Goal: Task Accomplishment & Management: Use online tool/utility

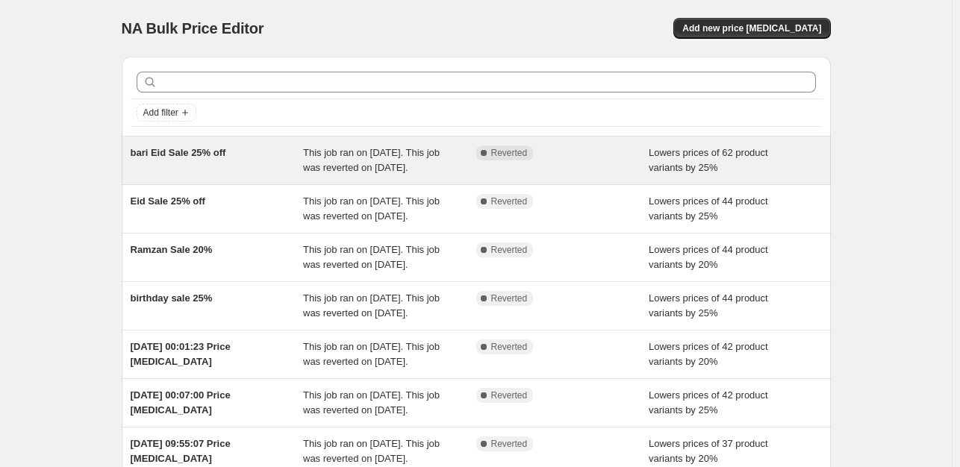
click at [561, 166] on div "Complete Reverted" at bounding box center [562, 161] width 173 height 30
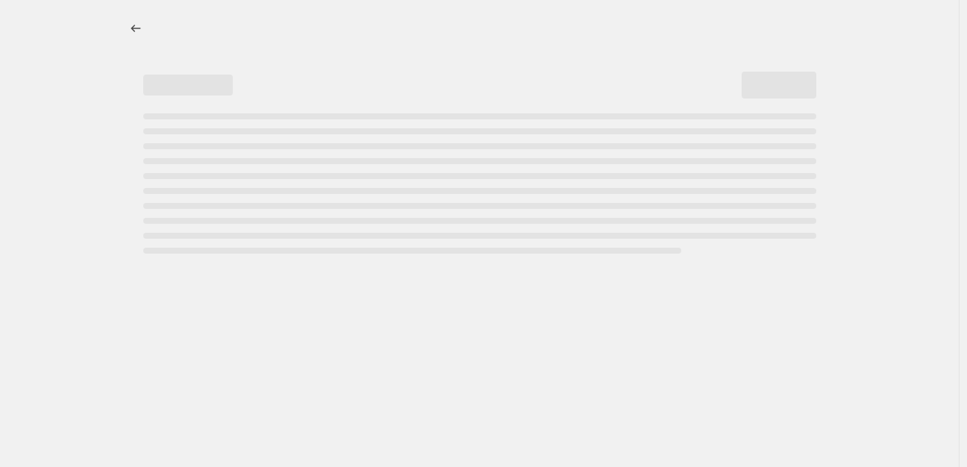
select select "percentage"
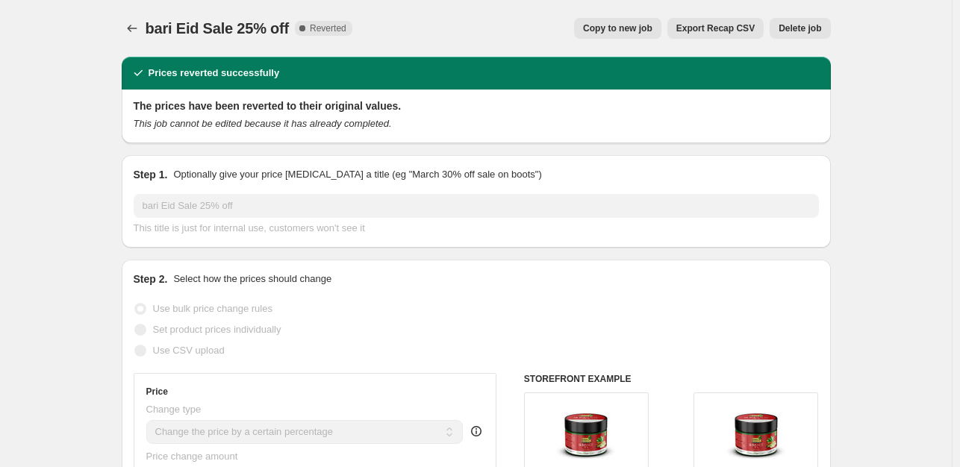
click at [645, 28] on span "Copy to new job" at bounding box center [617, 28] width 69 height 12
select select "percentage"
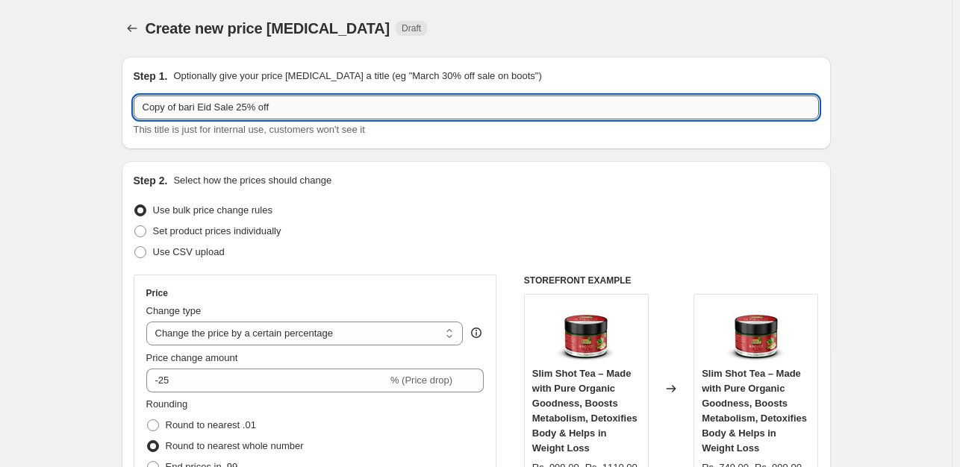
click at [193, 110] on input "Copy of bari Eid Sale 25% off" at bounding box center [476, 108] width 685 height 24
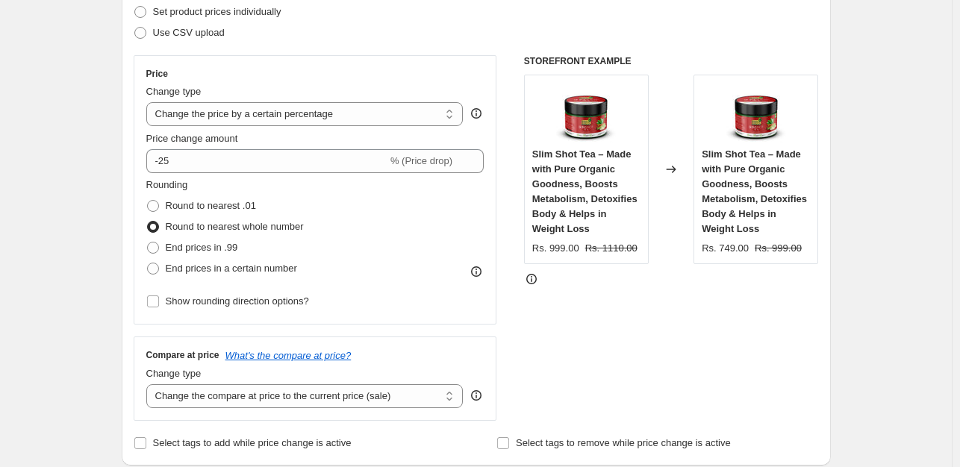
scroll to position [220, 0]
type input "14 aug sale 20"
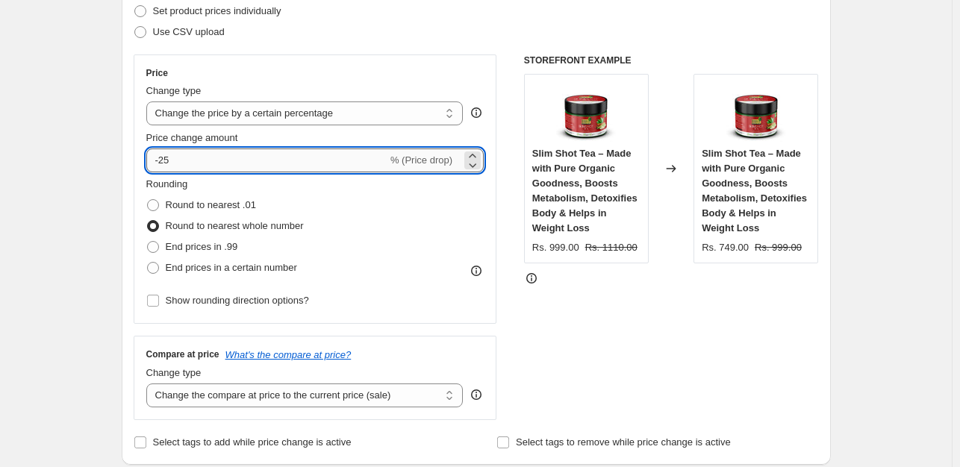
click at [200, 159] on input "-25" at bounding box center [266, 160] width 241 height 24
type input "-20"
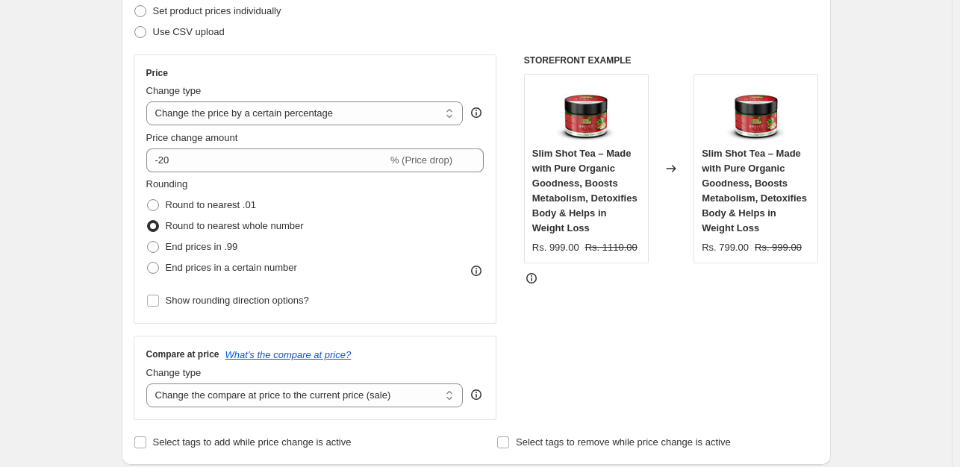
click at [586, 383] on div "STOREFRONT EXAMPLE Slim Shot Tea – Made with Pure Organic Goodness, Boosts Meta…" at bounding box center [671, 237] width 295 height 366
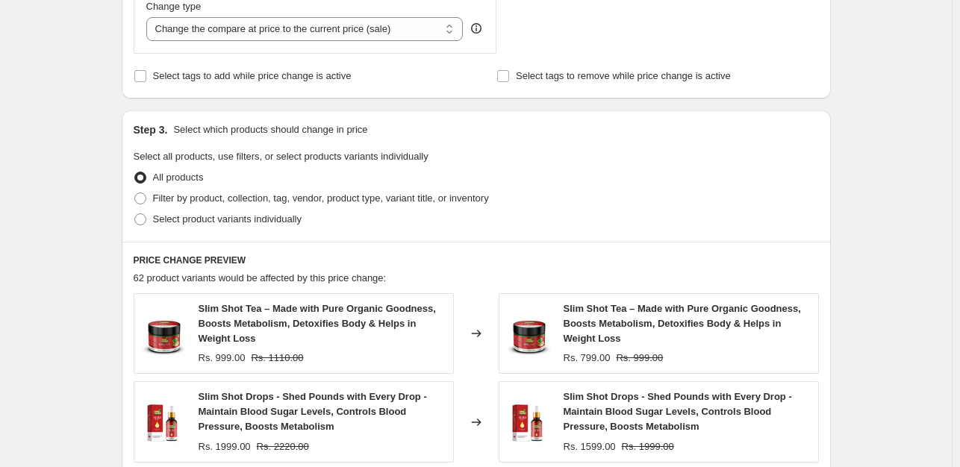
scroll to position [1137, 0]
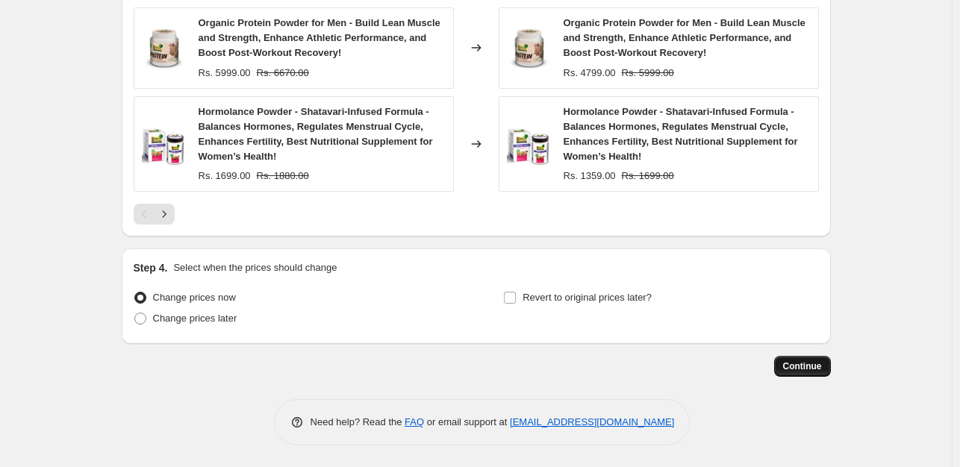
click at [815, 371] on button "Continue" at bounding box center [802, 366] width 57 height 21
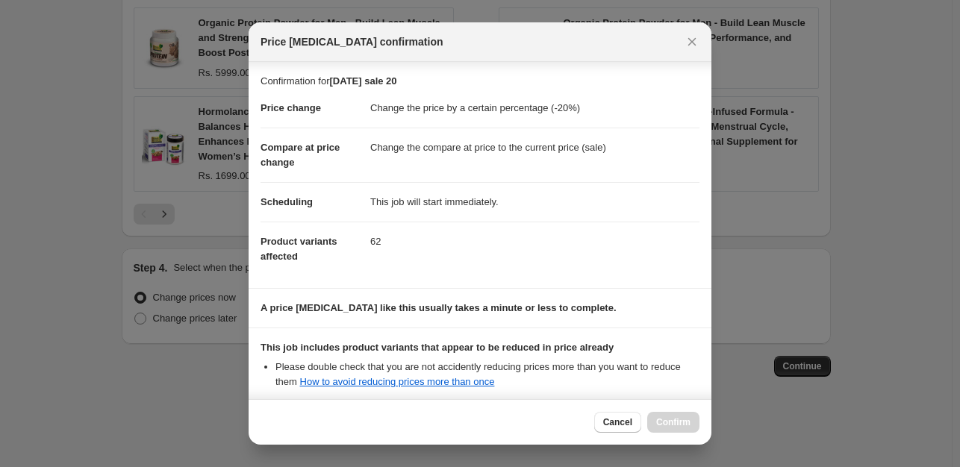
scroll to position [160, 0]
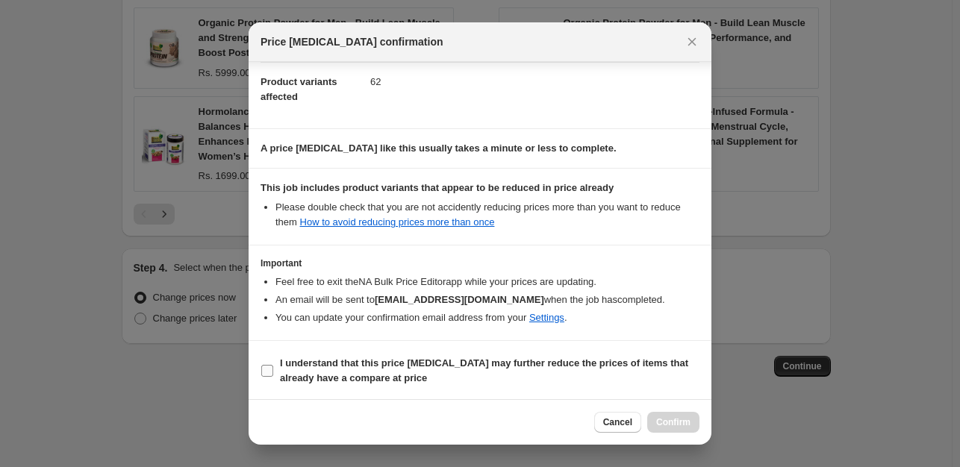
click at [360, 365] on b "I understand that this price change job may further reduce the prices of items …" at bounding box center [484, 370] width 408 height 26
click at [273, 365] on input "I understand that this price change job may further reduce the prices of items …" at bounding box center [267, 371] width 12 height 12
checkbox input "true"
click at [676, 419] on span "Confirm" at bounding box center [673, 422] width 34 height 12
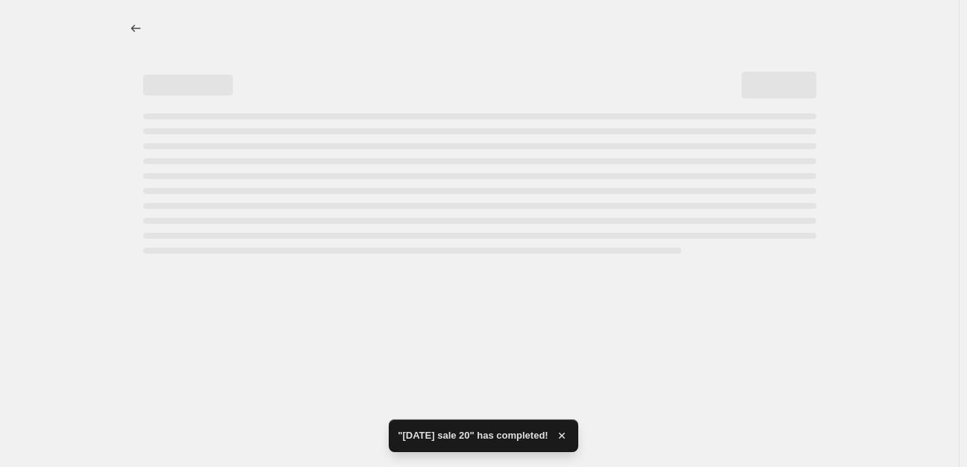
select select "percentage"
